Goal: Task Accomplishment & Management: Manage account settings

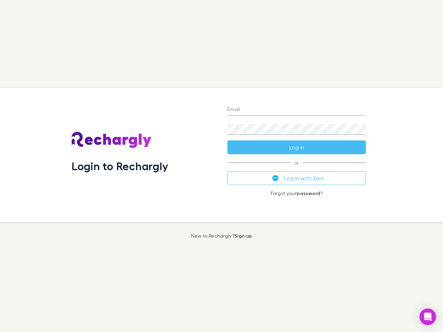
click at [222, 166] on div "Login to Rechargly" at bounding box center [144, 155] width 156 height 134
click at [297, 110] on input "Email" at bounding box center [296, 110] width 138 height 11
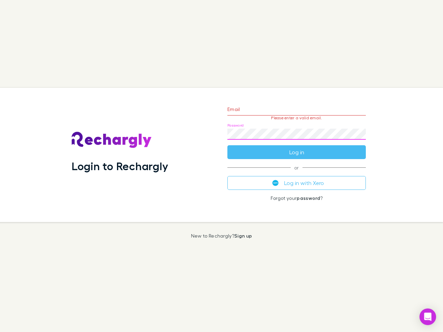
click at [297, 147] on form "Email Please enter a valid email. Password Log in" at bounding box center [296, 129] width 138 height 60
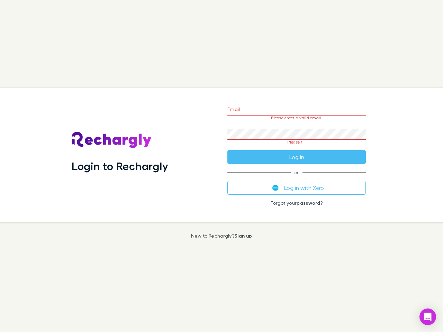
click at [297, 178] on div "Email Please enter a valid email. Password Please fill Log in or Log in with Xe…" at bounding box center [297, 155] width 150 height 134
click at [428, 317] on icon "Open Intercom Messenger" at bounding box center [427, 317] width 7 height 8
